Goal: Transaction & Acquisition: Purchase product/service

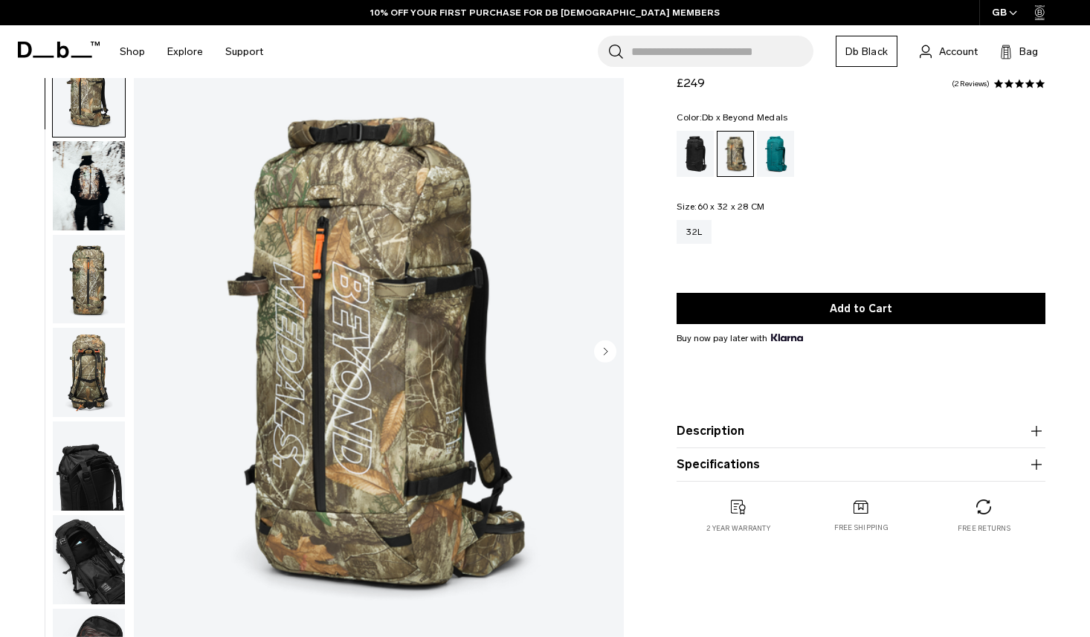
click at [90, 365] on img "button" at bounding box center [89, 372] width 72 height 89
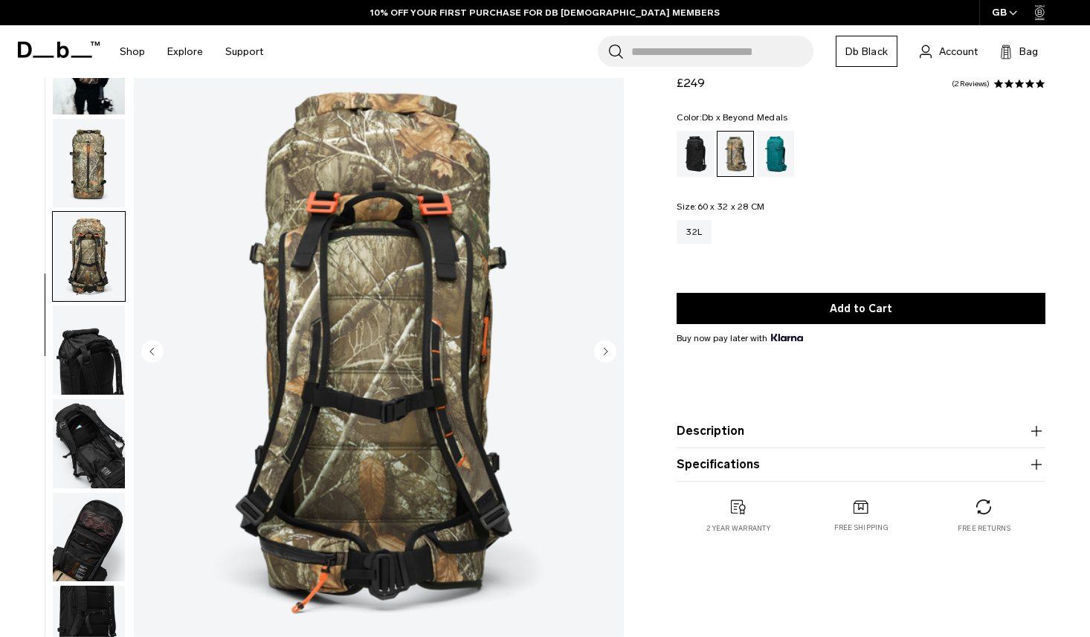
scroll to position [133, 0]
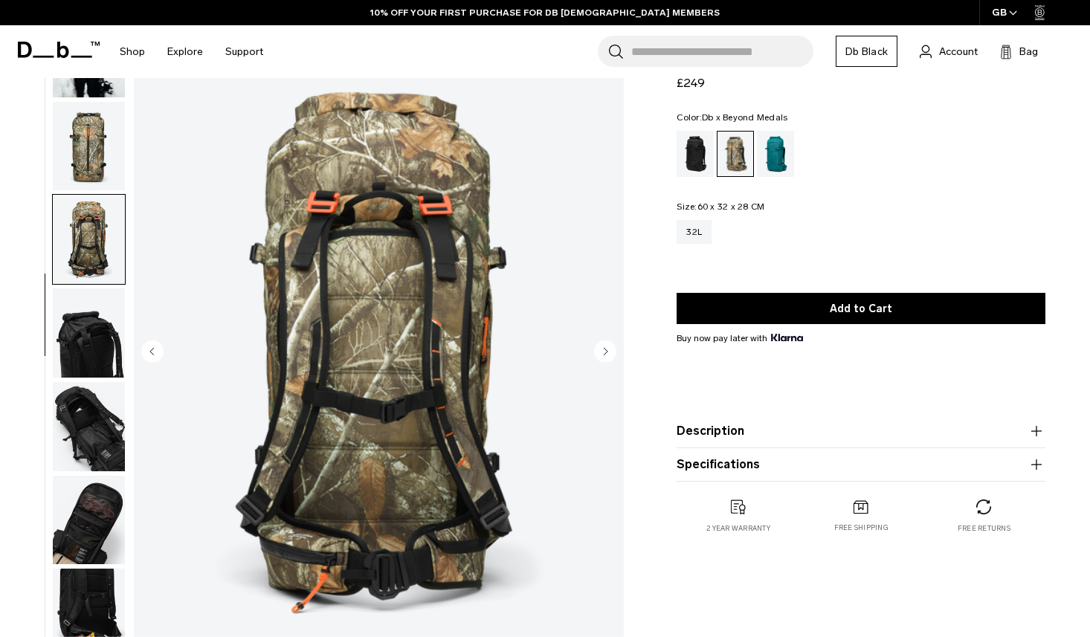
click at [80, 370] on img "button" at bounding box center [89, 333] width 72 height 89
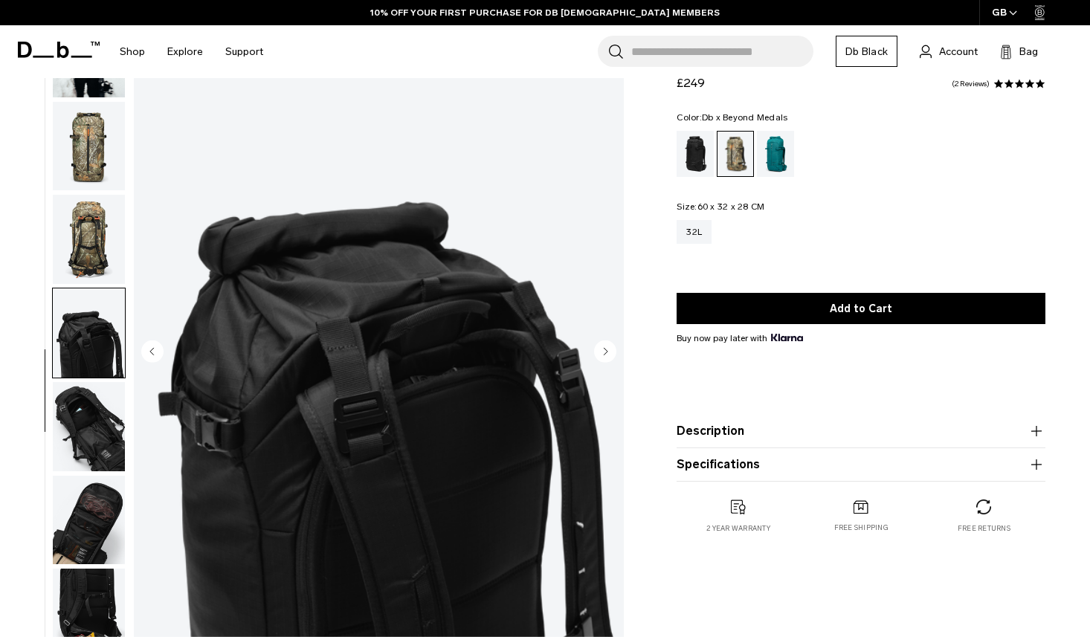
click at [73, 425] on img "button" at bounding box center [89, 426] width 72 height 89
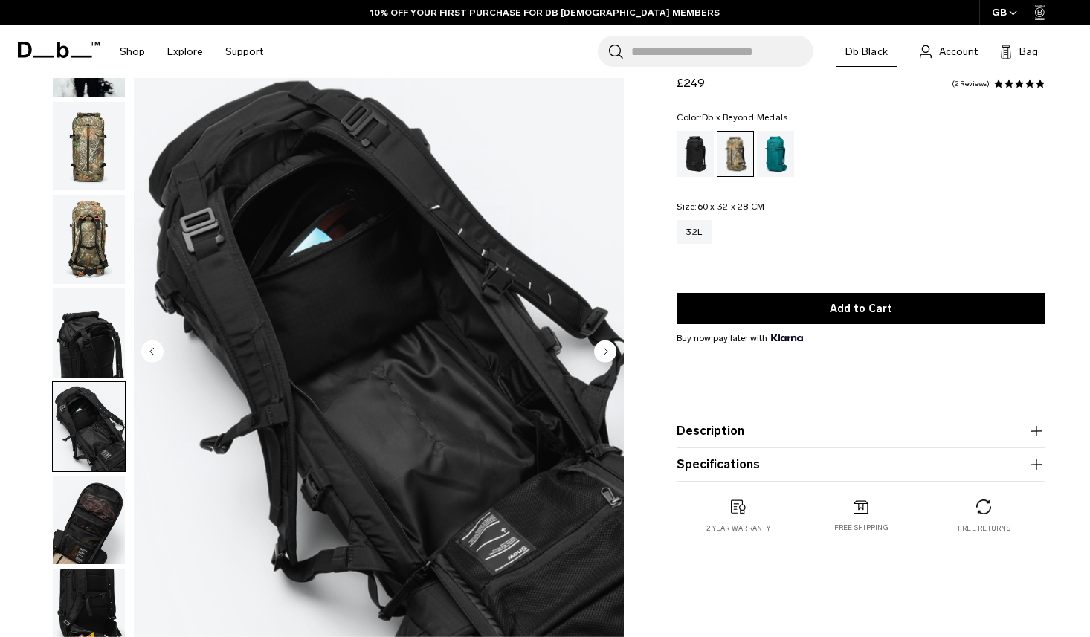
click at [70, 477] on img "button" at bounding box center [89, 520] width 72 height 89
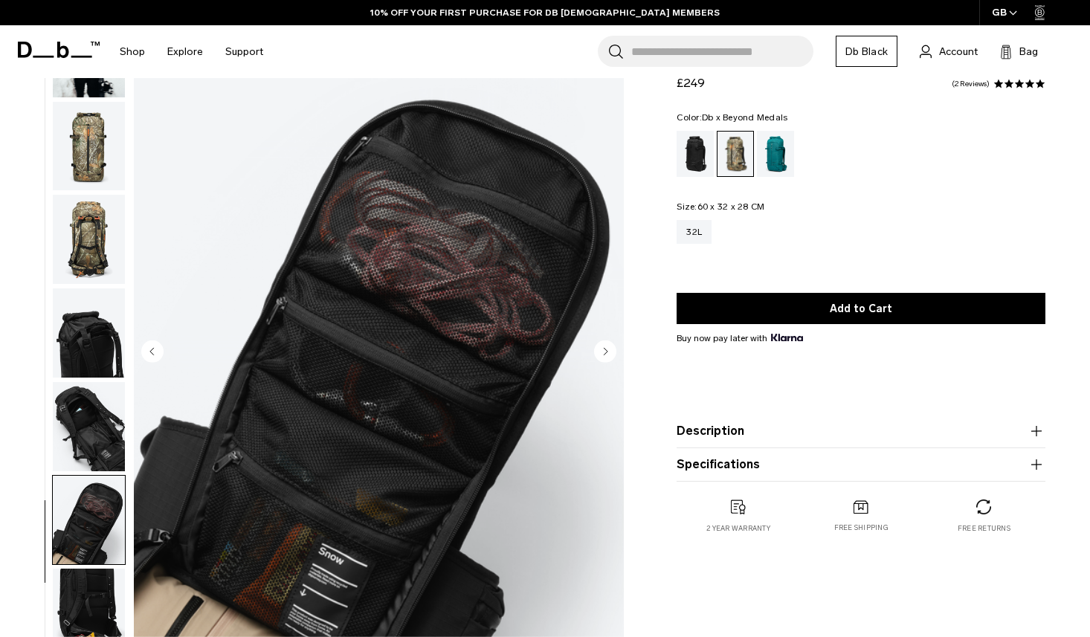
click at [74, 593] on img "button" at bounding box center [89, 613] width 72 height 89
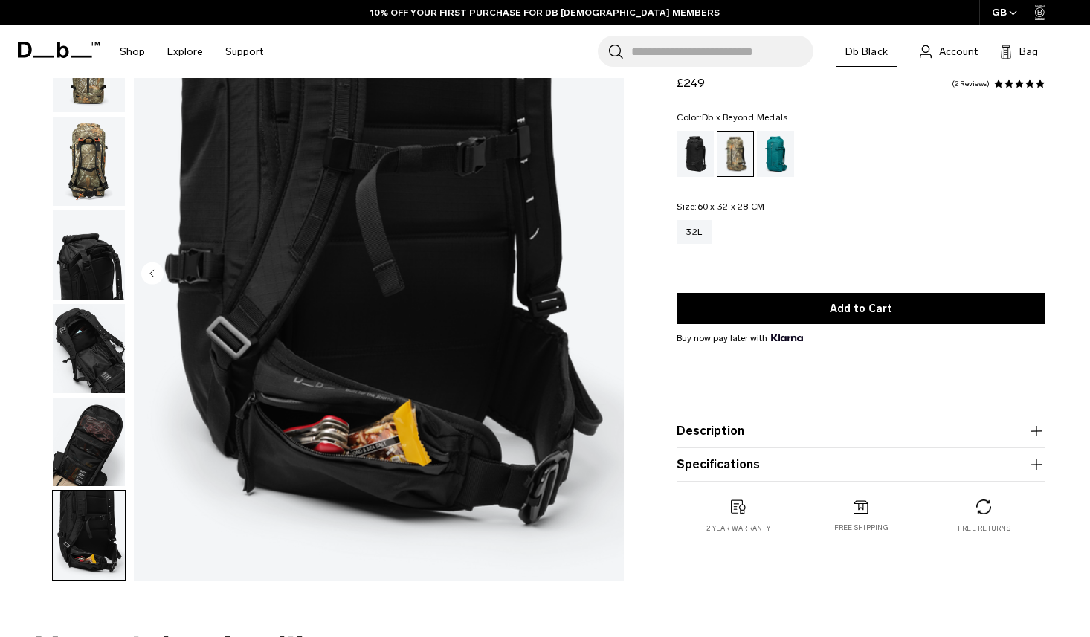
scroll to position [172, 0]
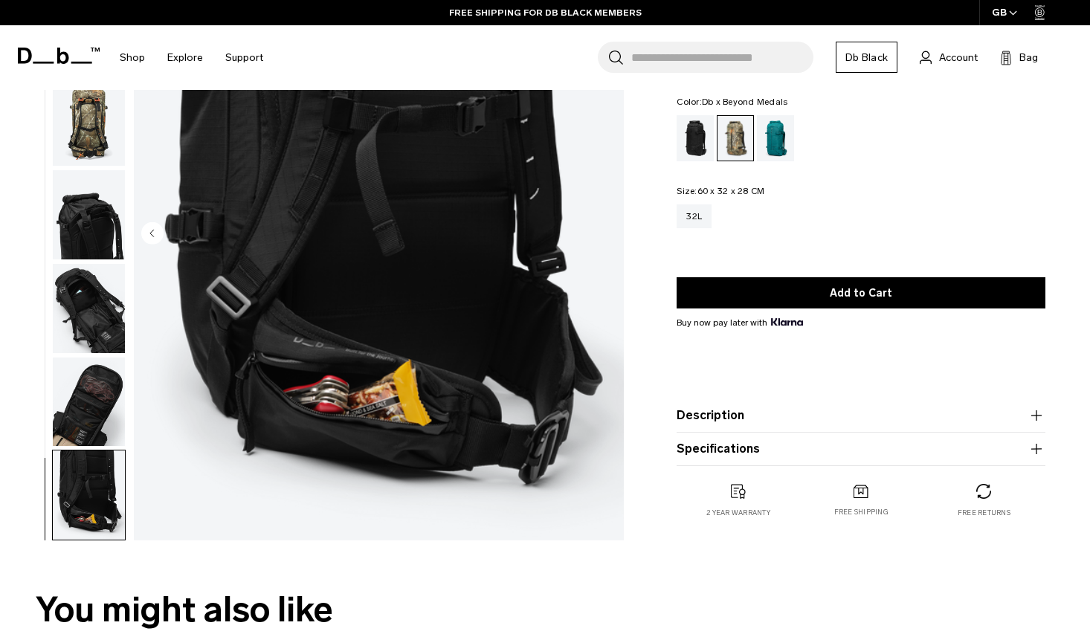
click at [114, 411] on img "button" at bounding box center [89, 402] width 72 height 89
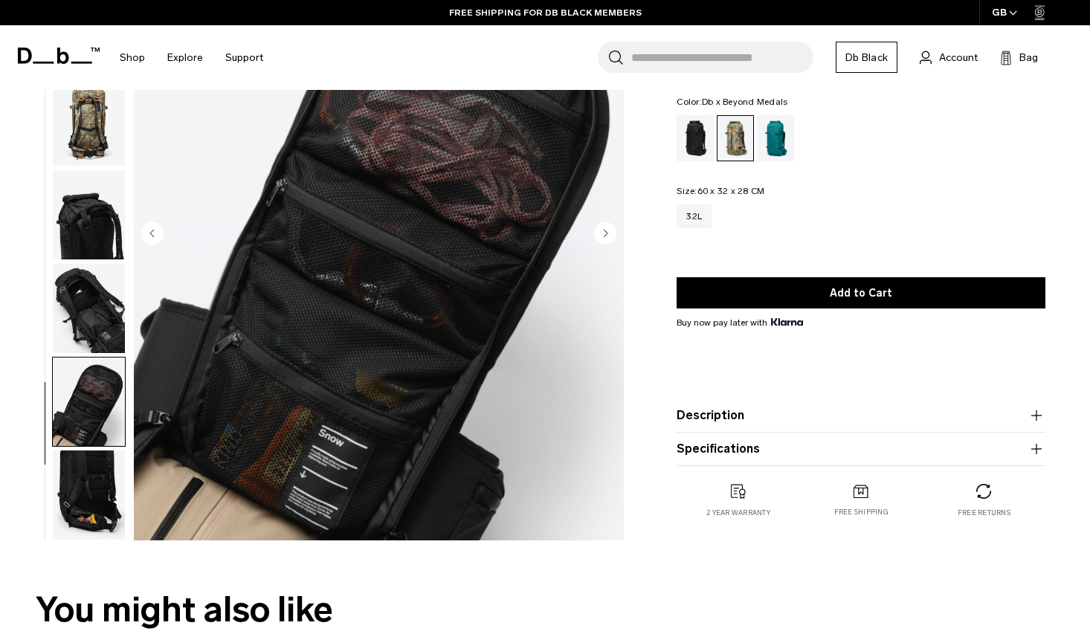
scroll to position [0, 0]
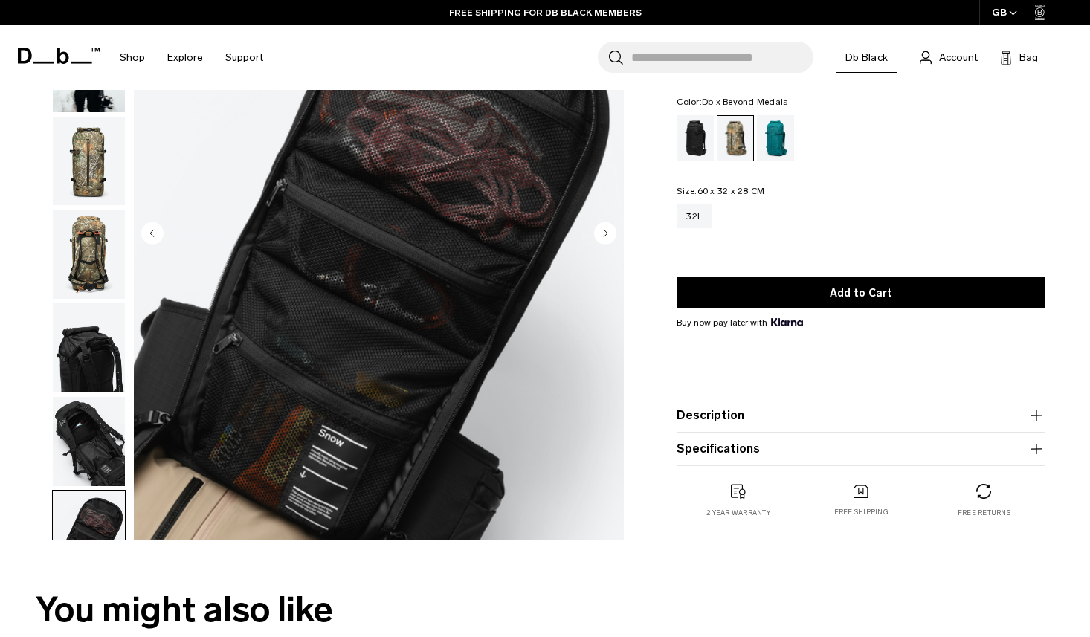
click at [121, 308] on img "button" at bounding box center [89, 347] width 72 height 89
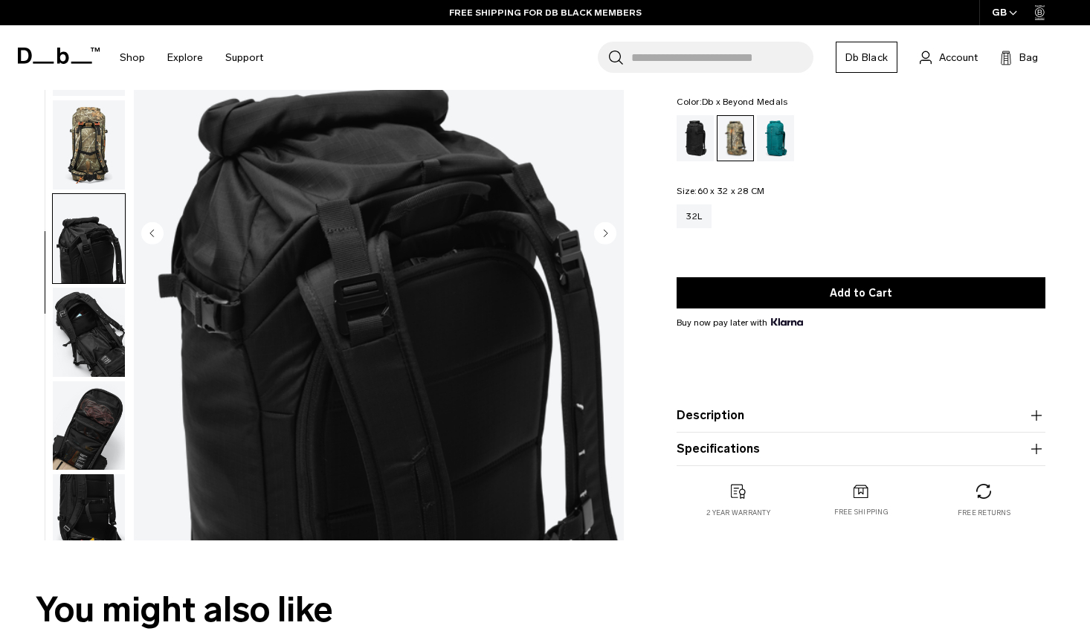
scroll to position [133, 0]
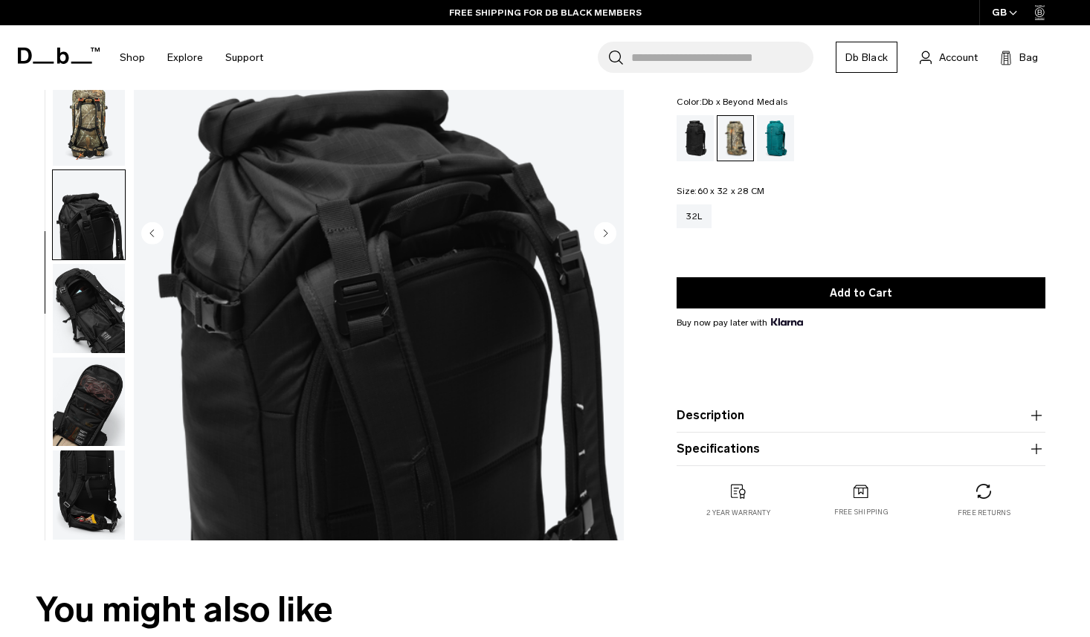
click at [112, 231] on img "button" at bounding box center [89, 214] width 72 height 89
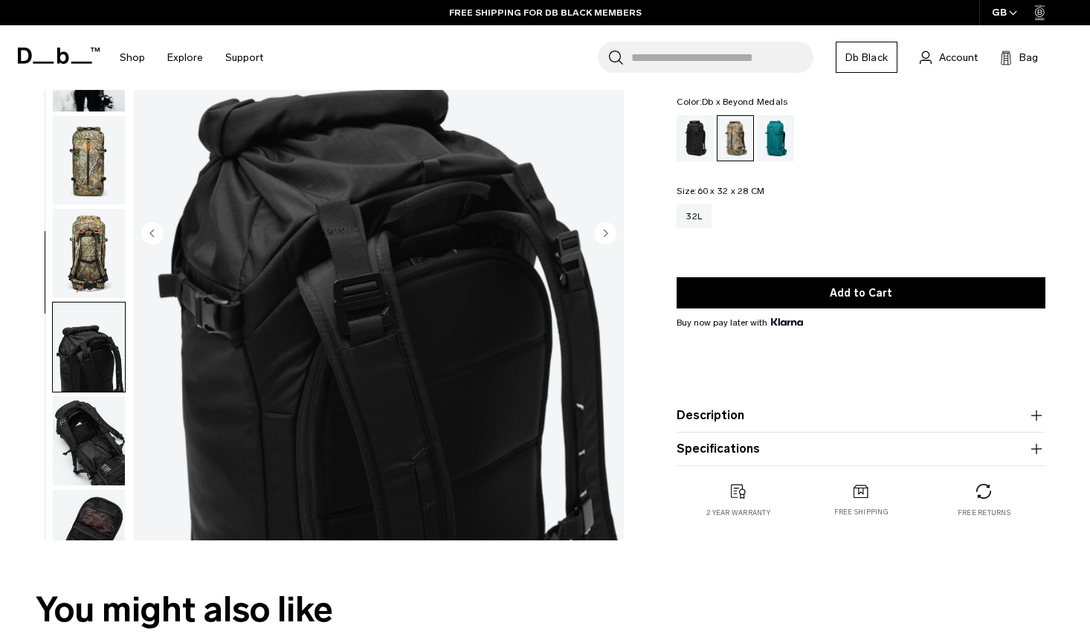
click at [108, 203] on img "button" at bounding box center [89, 160] width 72 height 89
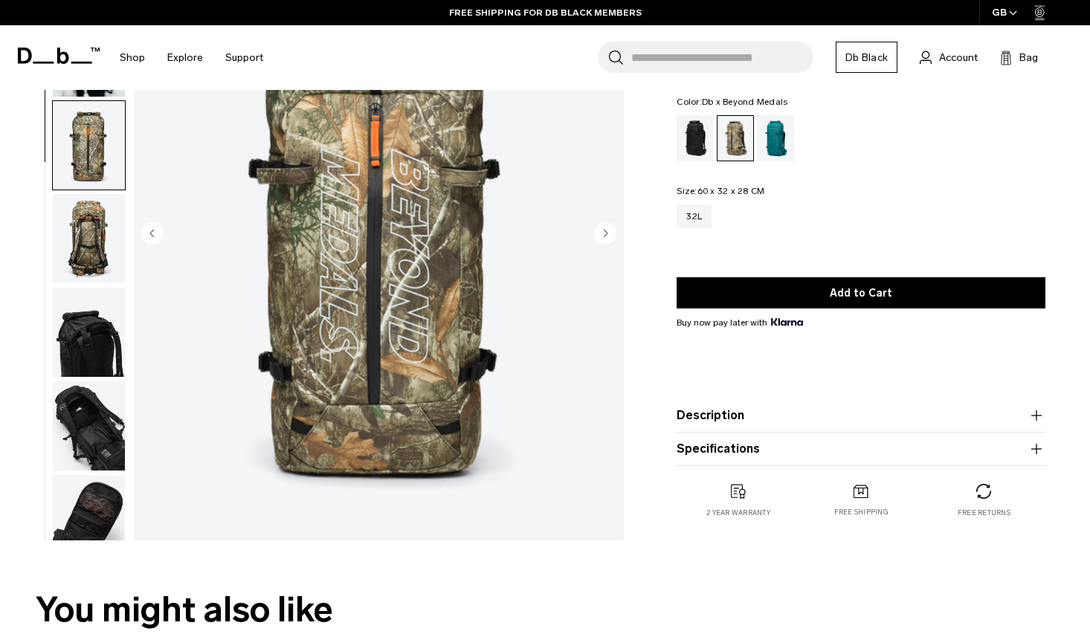
scroll to position [0, 0]
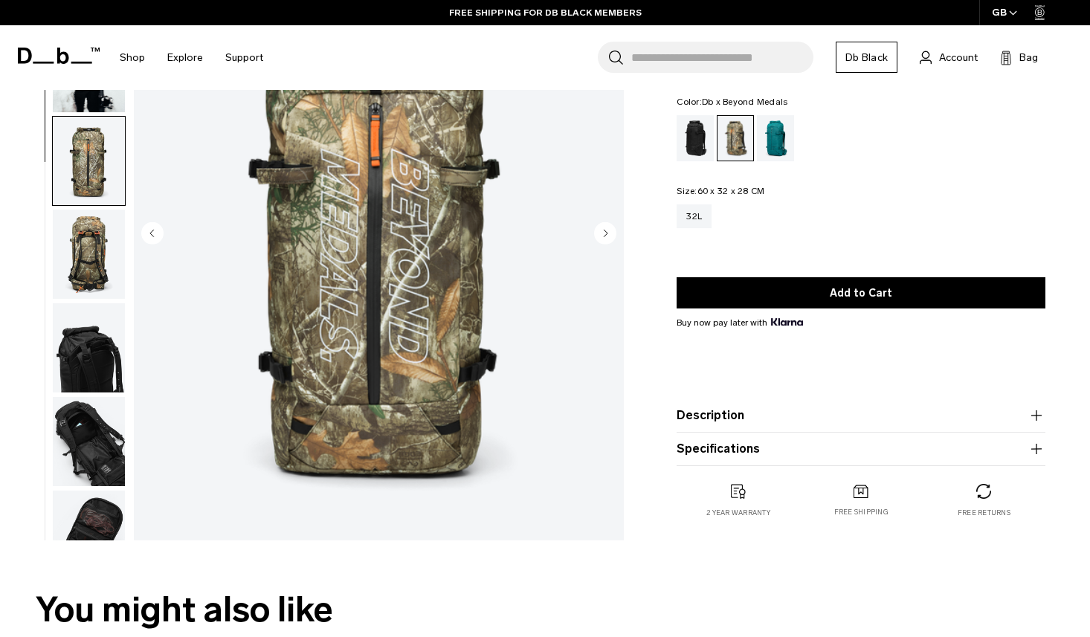
click at [111, 186] on img "button" at bounding box center [89, 161] width 72 height 89
click at [89, 240] on img "button" at bounding box center [89, 254] width 72 height 89
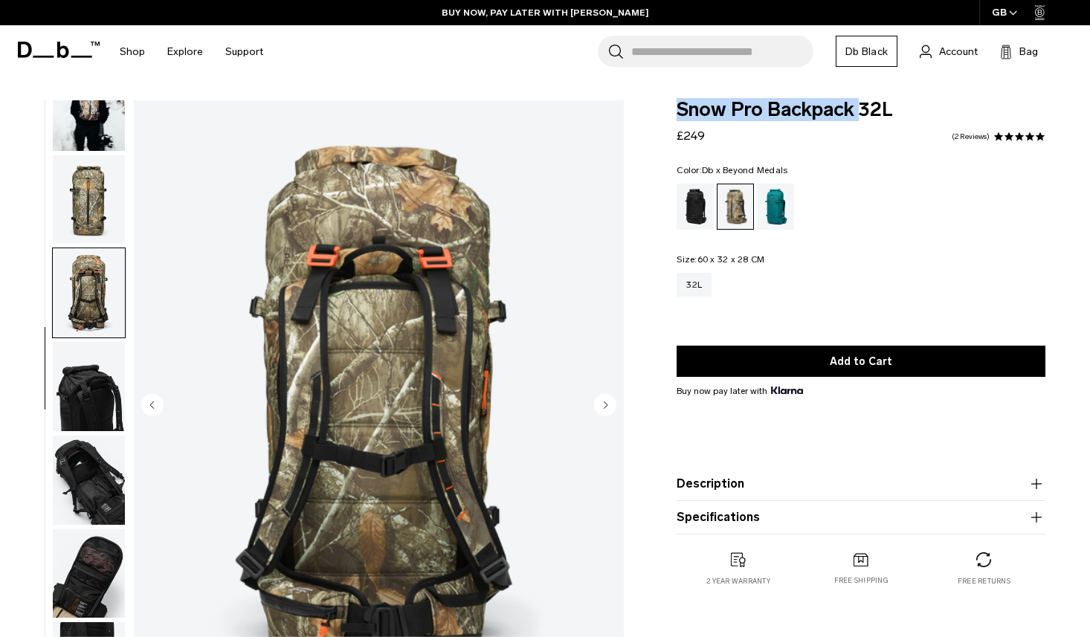
drag, startPoint x: 678, startPoint y: 112, endPoint x: 841, endPoint y: 107, distance: 163.0
click at [841, 107] on span "Snow Pro Backpack 32L" at bounding box center [861, 109] width 369 height 19
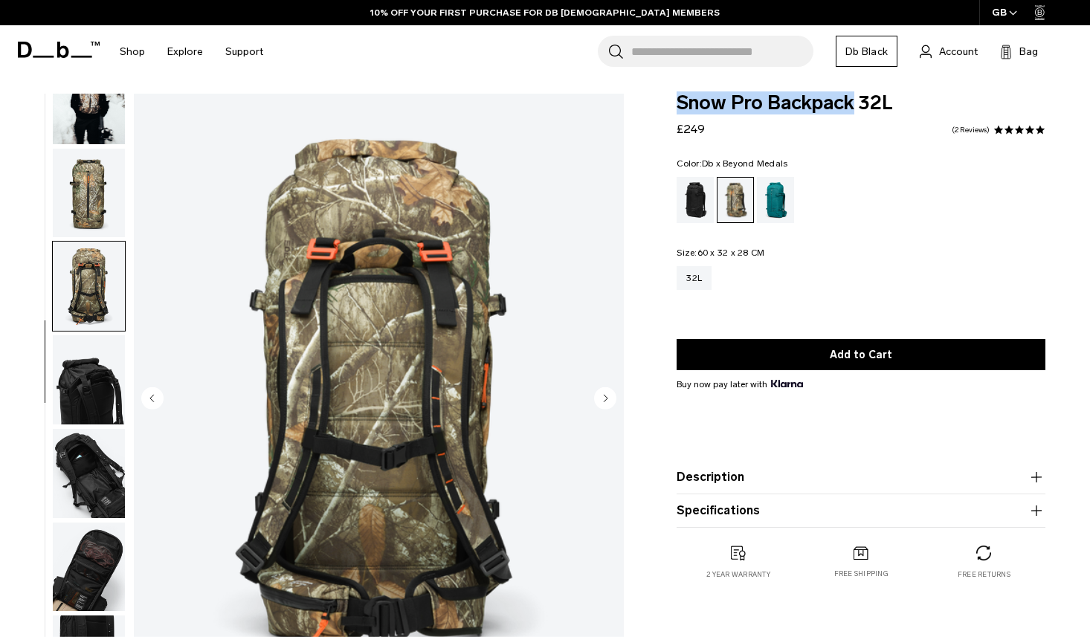
drag, startPoint x: 856, startPoint y: 105, endPoint x: 675, endPoint y: 108, distance: 180.8
click at [675, 108] on div "Snow Pro Backpack 32L £249 5.0 star rating 2 Reviews Color: Db x Beyond Medals …" at bounding box center [861, 352] width 458 height 516
